Goal: Entertainment & Leisure: Consume media (video, audio)

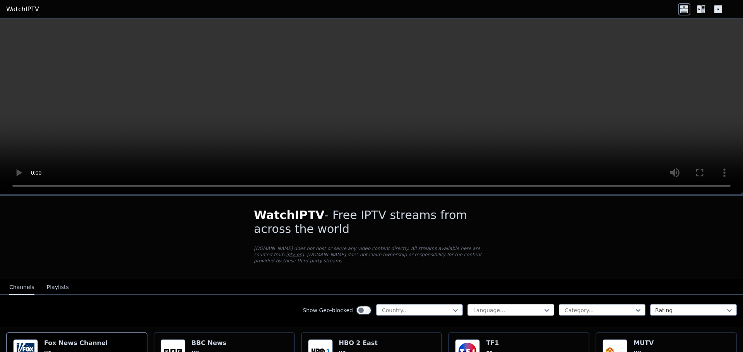
click at [493, 307] on div at bounding box center [507, 311] width 70 height 8
type input "**"
click at [509, 321] on div "Italian" at bounding box center [510, 328] width 87 height 14
click at [422, 307] on div at bounding box center [416, 311] width 70 height 8
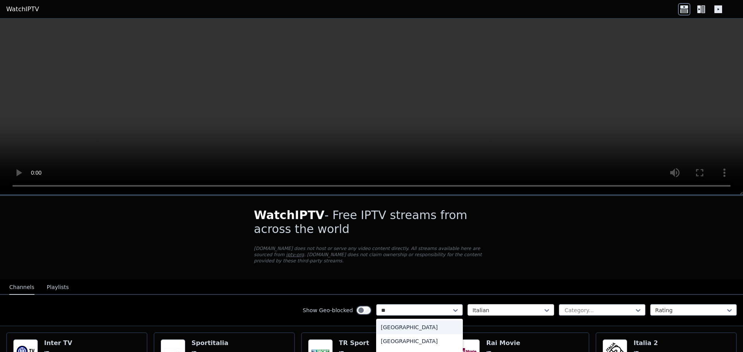
type input "***"
click at [415, 322] on div "Italy" at bounding box center [419, 328] width 87 height 14
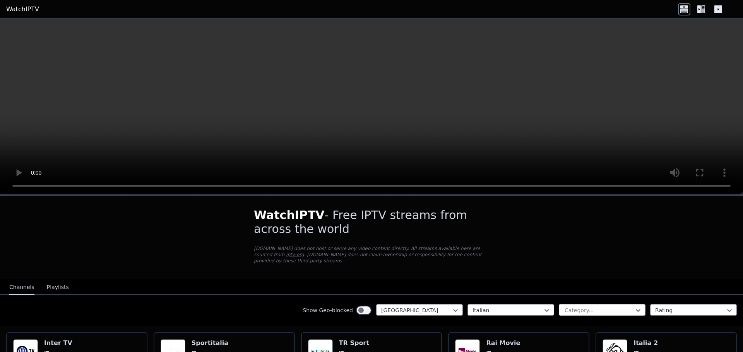
click at [600, 309] on div "Category..." at bounding box center [601, 310] width 87 height 12
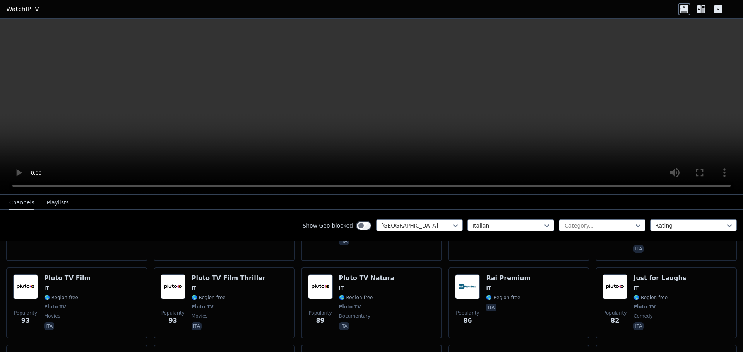
scroll to position [619, 0]
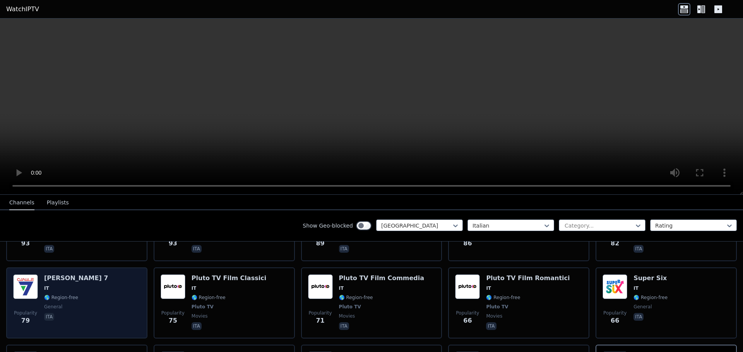
click at [96, 277] on div "Popularity 79 Canale 7 IT 🌎 Region-free general ita" at bounding box center [76, 303] width 127 height 57
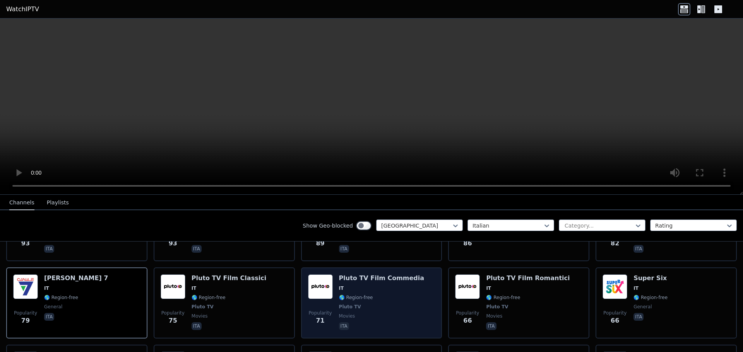
click at [355, 304] on span "Pluto TV" at bounding box center [381, 307] width 85 height 6
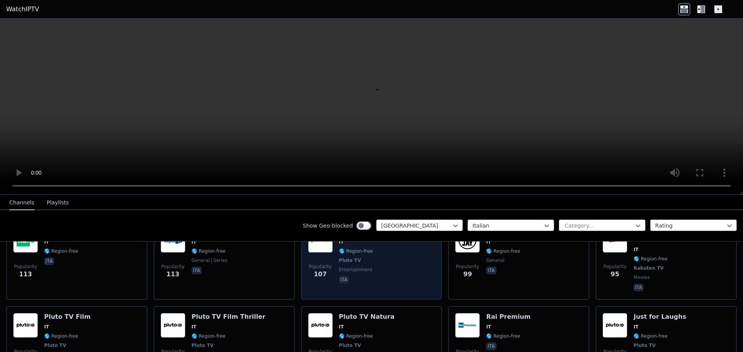
scroll to position [464, 0]
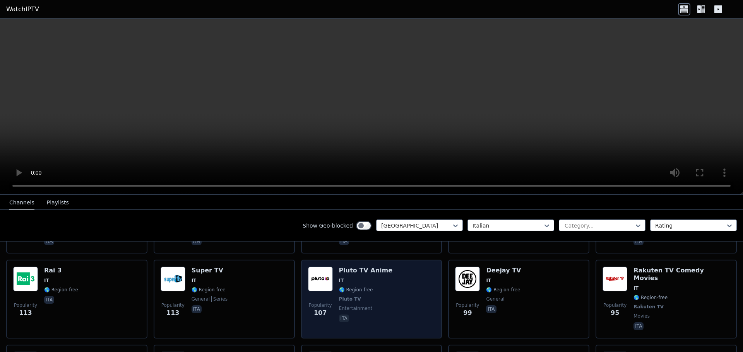
click at [379, 287] on span "🌎 Region-free" at bounding box center [365, 290] width 53 height 6
